Goal: Manage account settings

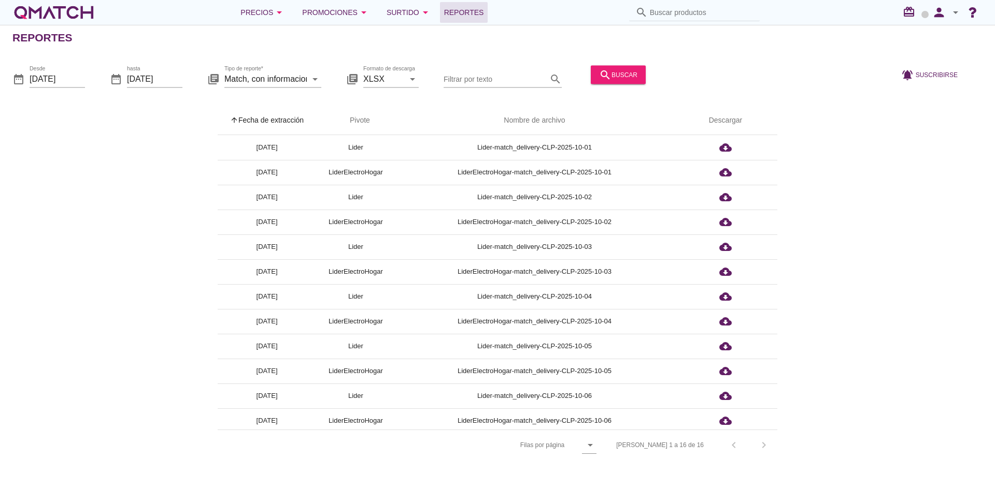
scroll to position [103, 0]
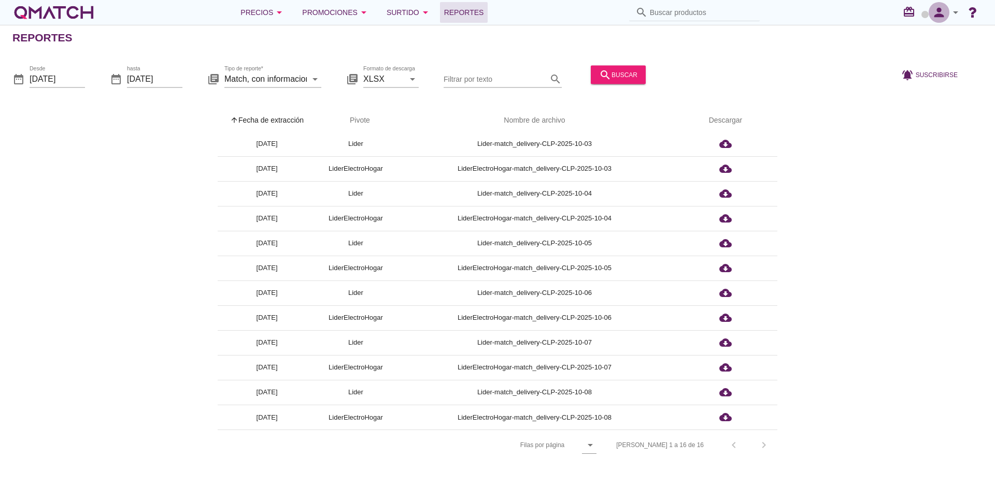
click at [939, 17] on icon "person" at bounding box center [938, 12] width 21 height 15
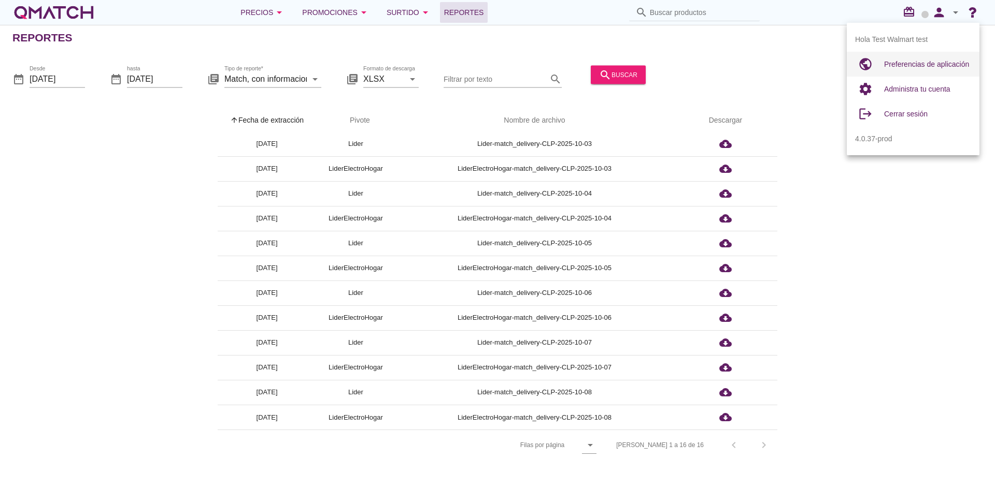
click at [911, 61] on span "Preferencias de aplicación" at bounding box center [926, 64] width 85 height 8
radio input "true"
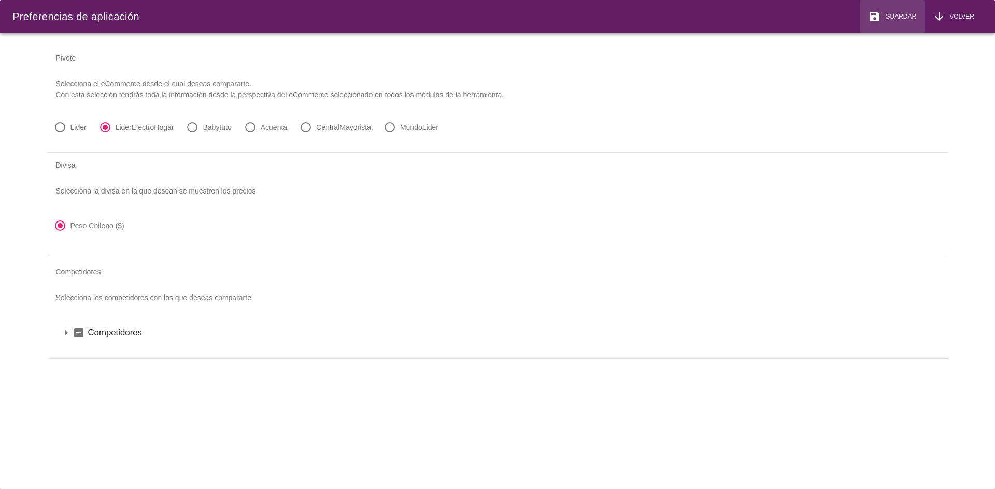
click at [900, 16] on span "Guardar" at bounding box center [898, 16] width 35 height 9
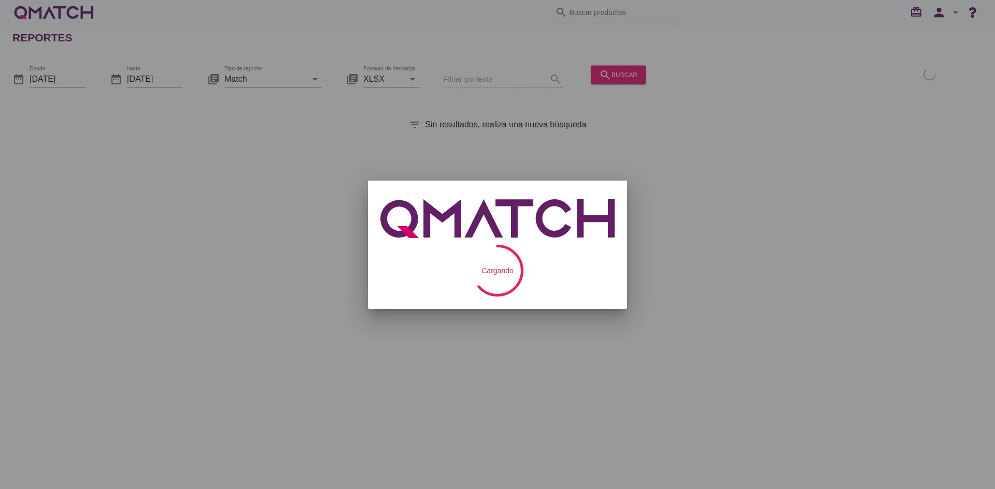
click at [947, 16] on div at bounding box center [497, 244] width 995 height 489
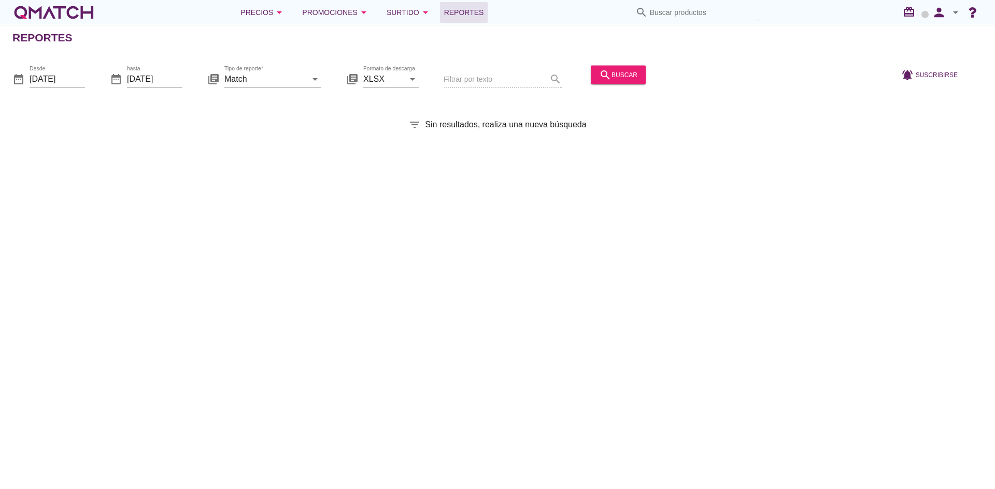
click at [949, 10] on icon "arrow_drop_down" at bounding box center [955, 12] width 12 height 12
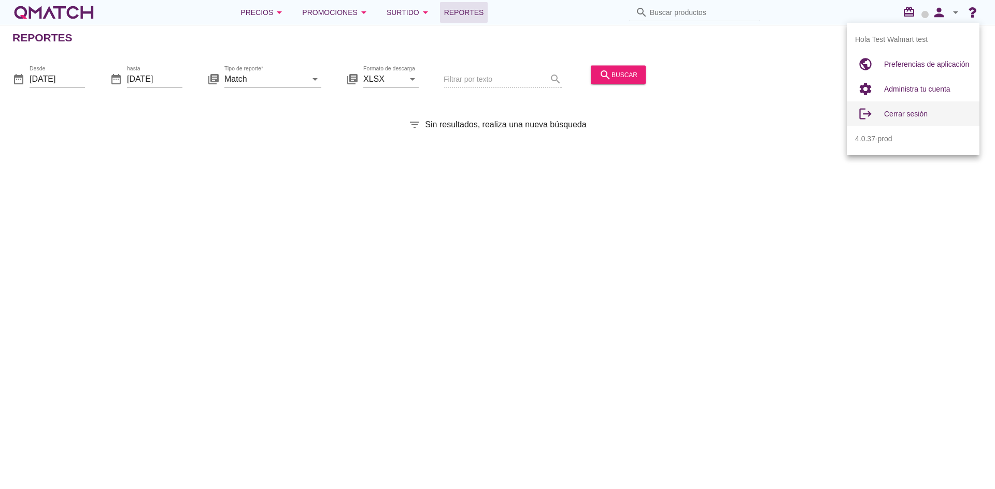
click at [903, 114] on span "Cerrar sesión" at bounding box center [906, 114] width 44 height 8
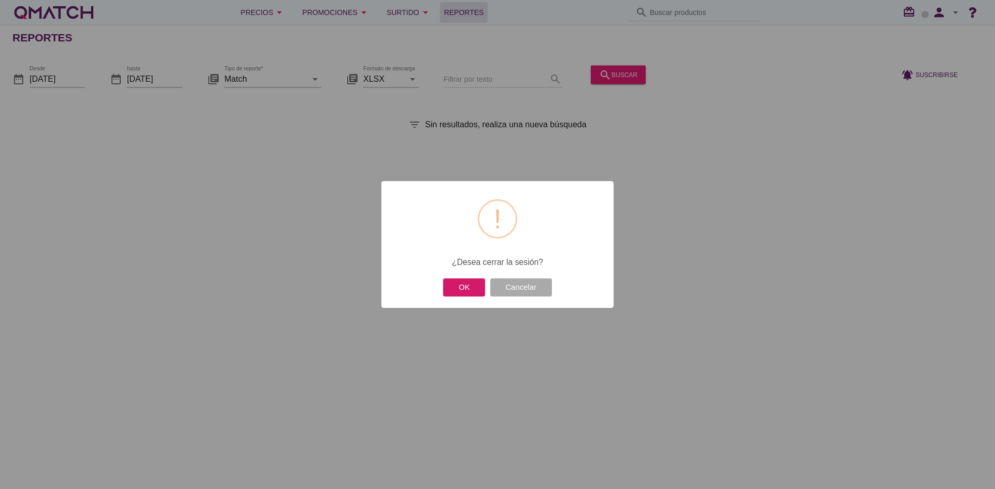
click at [466, 289] on button "OK" at bounding box center [464, 288] width 42 height 18
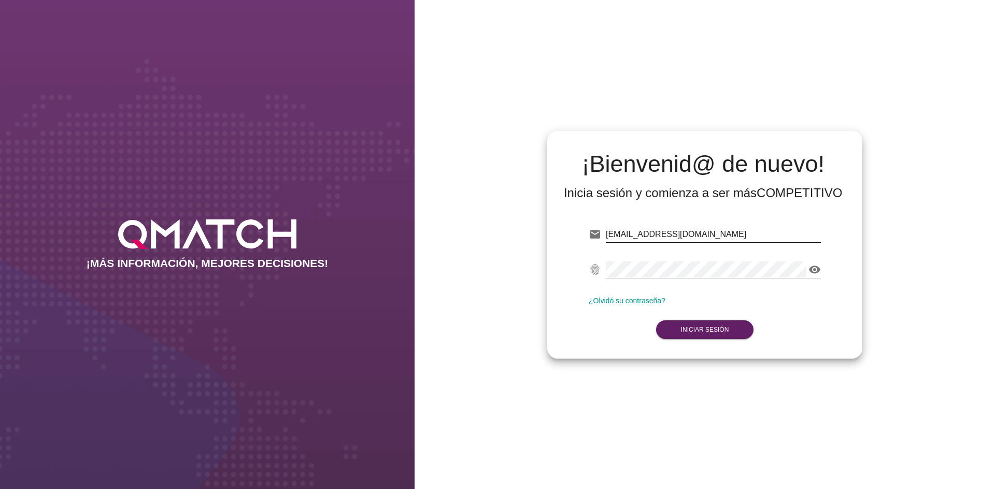
click at [644, 229] on input "test@test.walmart.com" at bounding box center [713, 234] width 215 height 17
drag, startPoint x: 644, startPoint y: 229, endPoint x: 705, endPoint y: 230, distance: 61.1
click at [705, 230] on input "test@test.walmart.com" at bounding box center [713, 234] width 215 height 17
type input "test@test.cacereshermanos.cl"
click at [711, 330] on strong "Iniciar Sesión" at bounding box center [705, 329] width 48 height 7
